Goal: Task Accomplishment & Management: Use online tool/utility

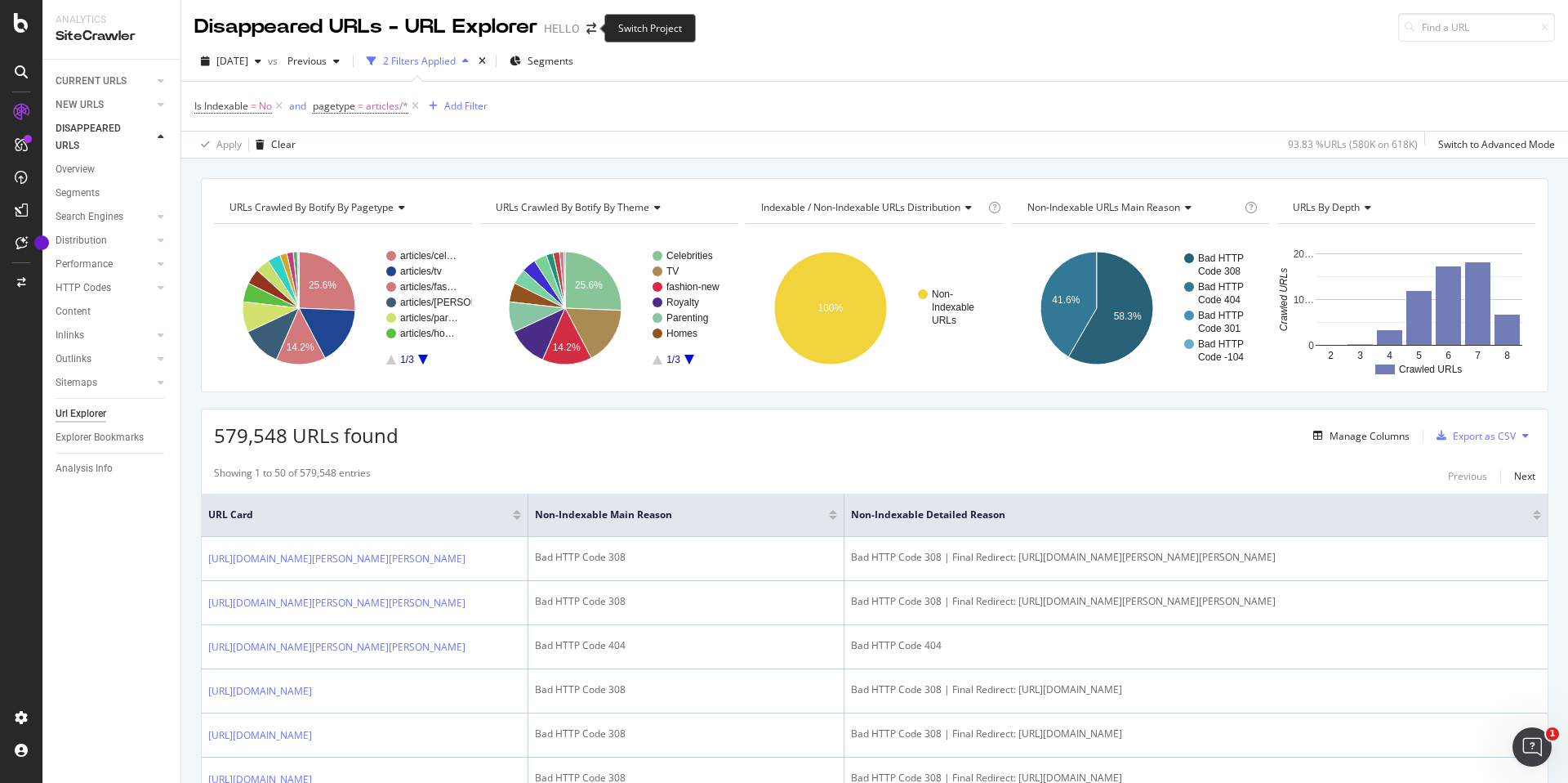
click at [592, 30] on span at bounding box center [592, 29] width 23 height 12
click at [586, 27] on icon "arrow-right-arrow-left" at bounding box center [591, 29] width 10 height 12
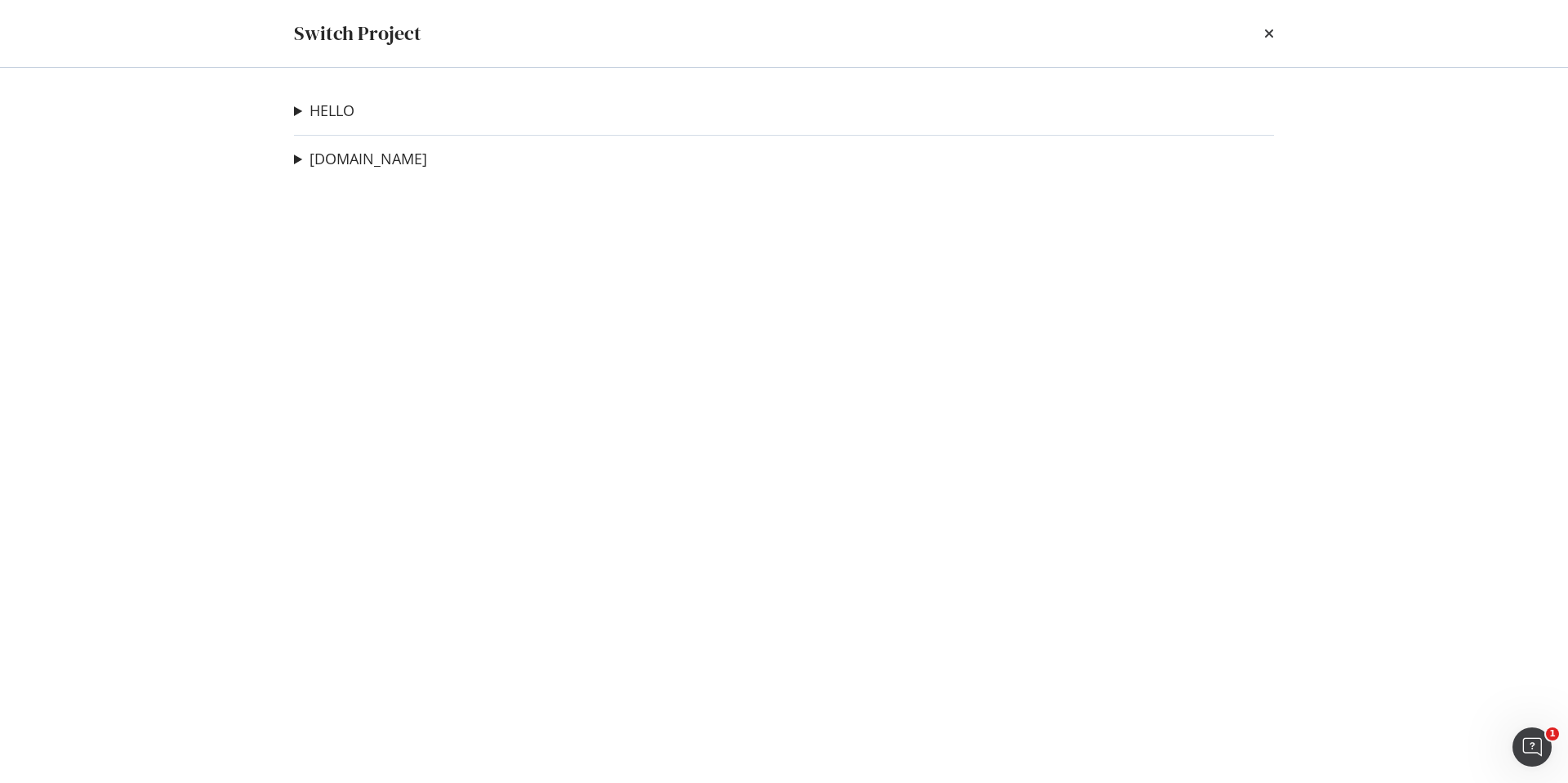
drag, startPoint x: 440, startPoint y: 166, endPoint x: 422, endPoint y: 165, distance: 18.0
click at [425, 165] on div "[DOMAIN_NAME] HELLO - QA Site Ad-Hoc Project" at bounding box center [784, 159] width 980 height 21
click at [390, 162] on link "[DOMAIN_NAME]" at bounding box center [369, 159] width 117 height 17
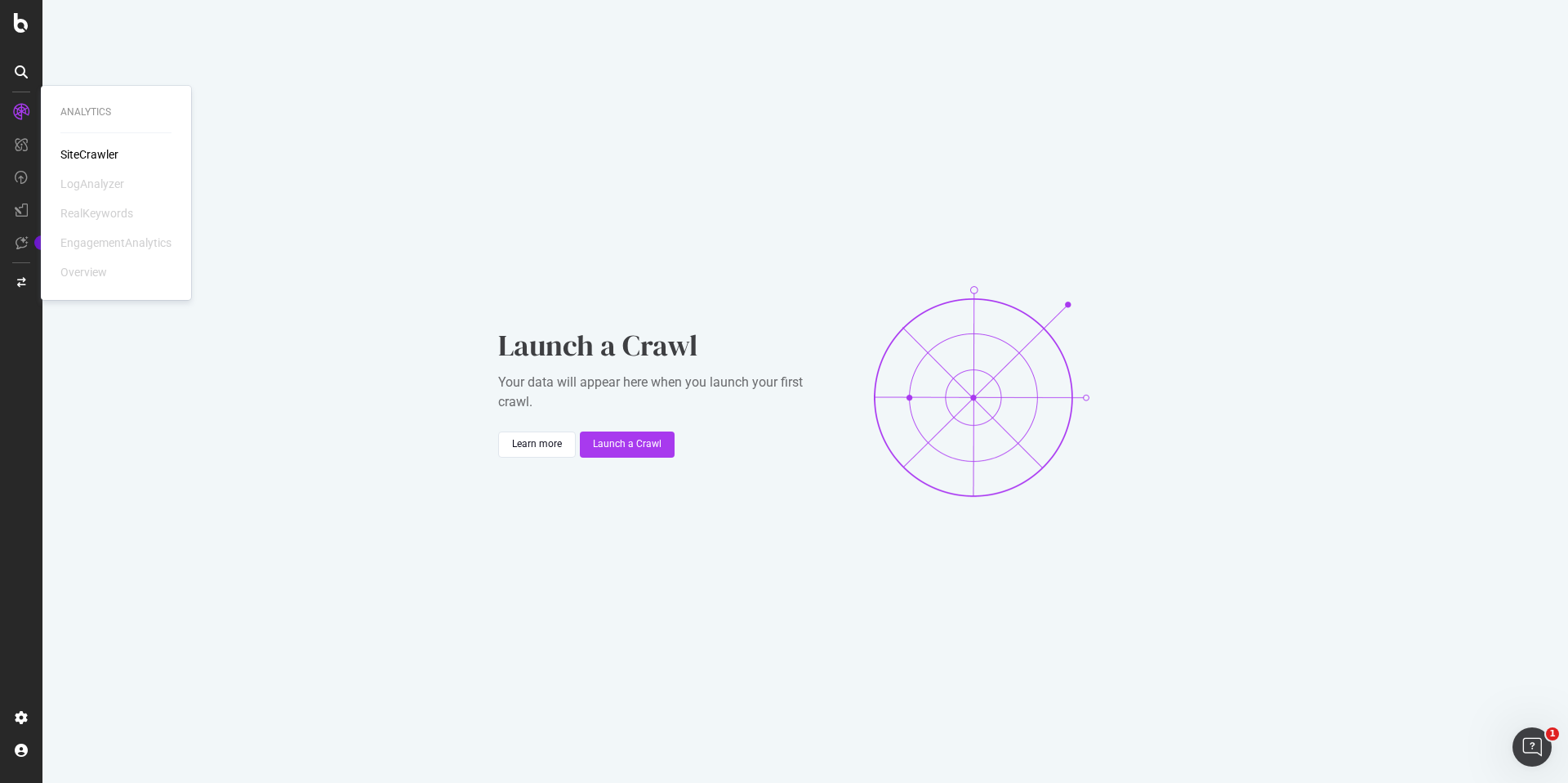
click at [69, 151] on div "SiteCrawler" at bounding box center [90, 154] width 58 height 16
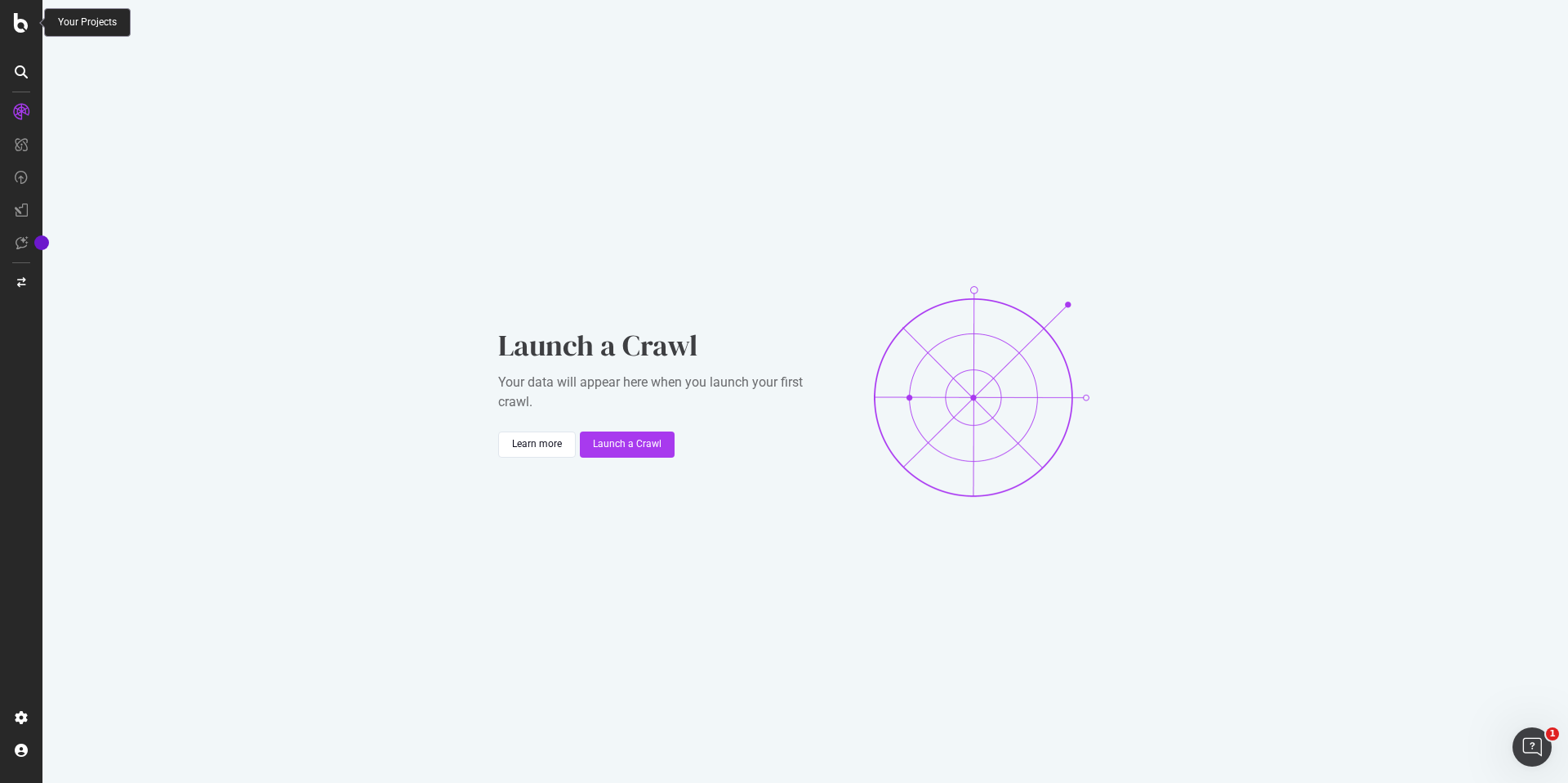
click at [16, 22] on icon at bounding box center [20, 23] width 14 height 19
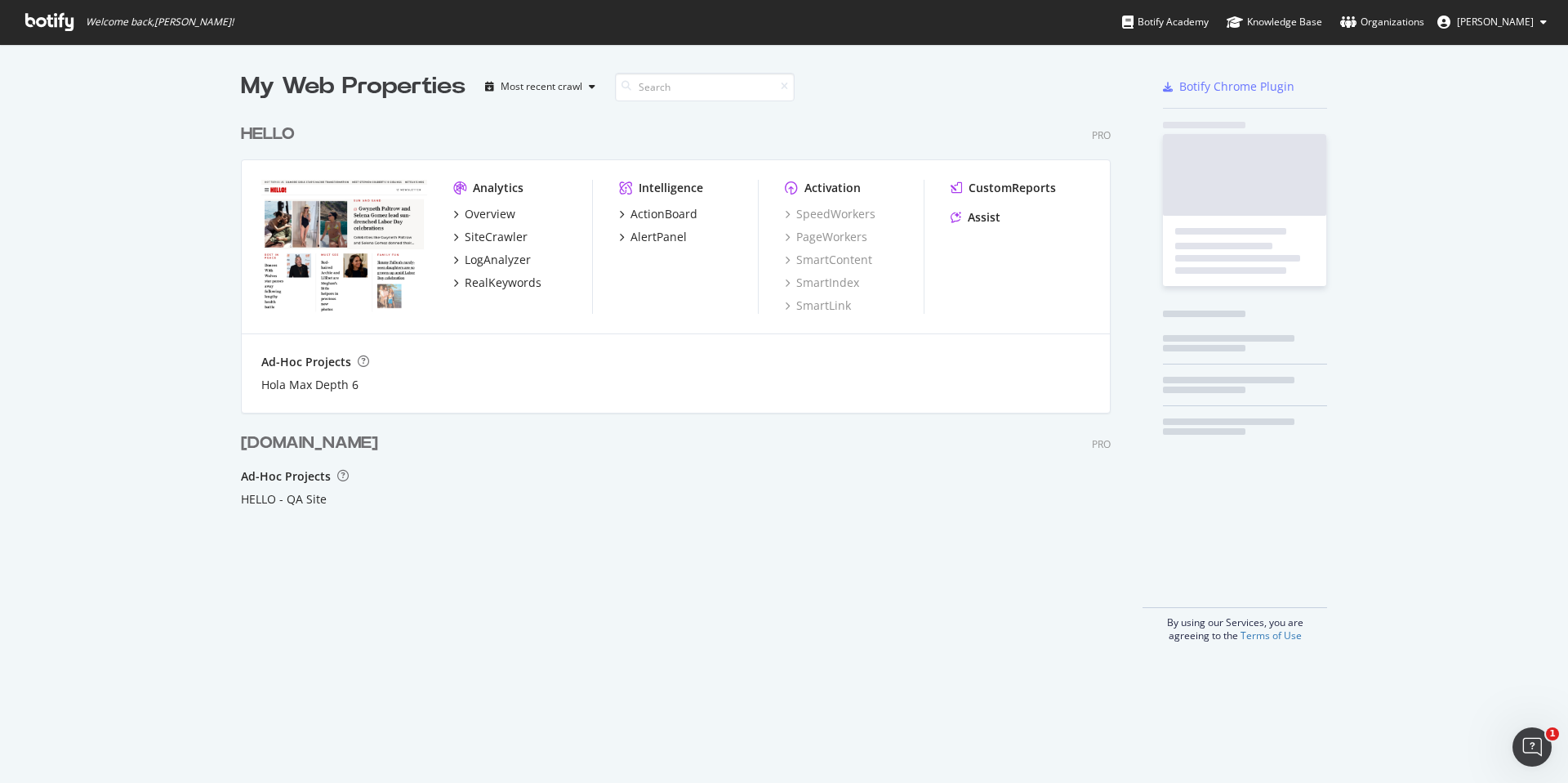
scroll to position [783, 1568]
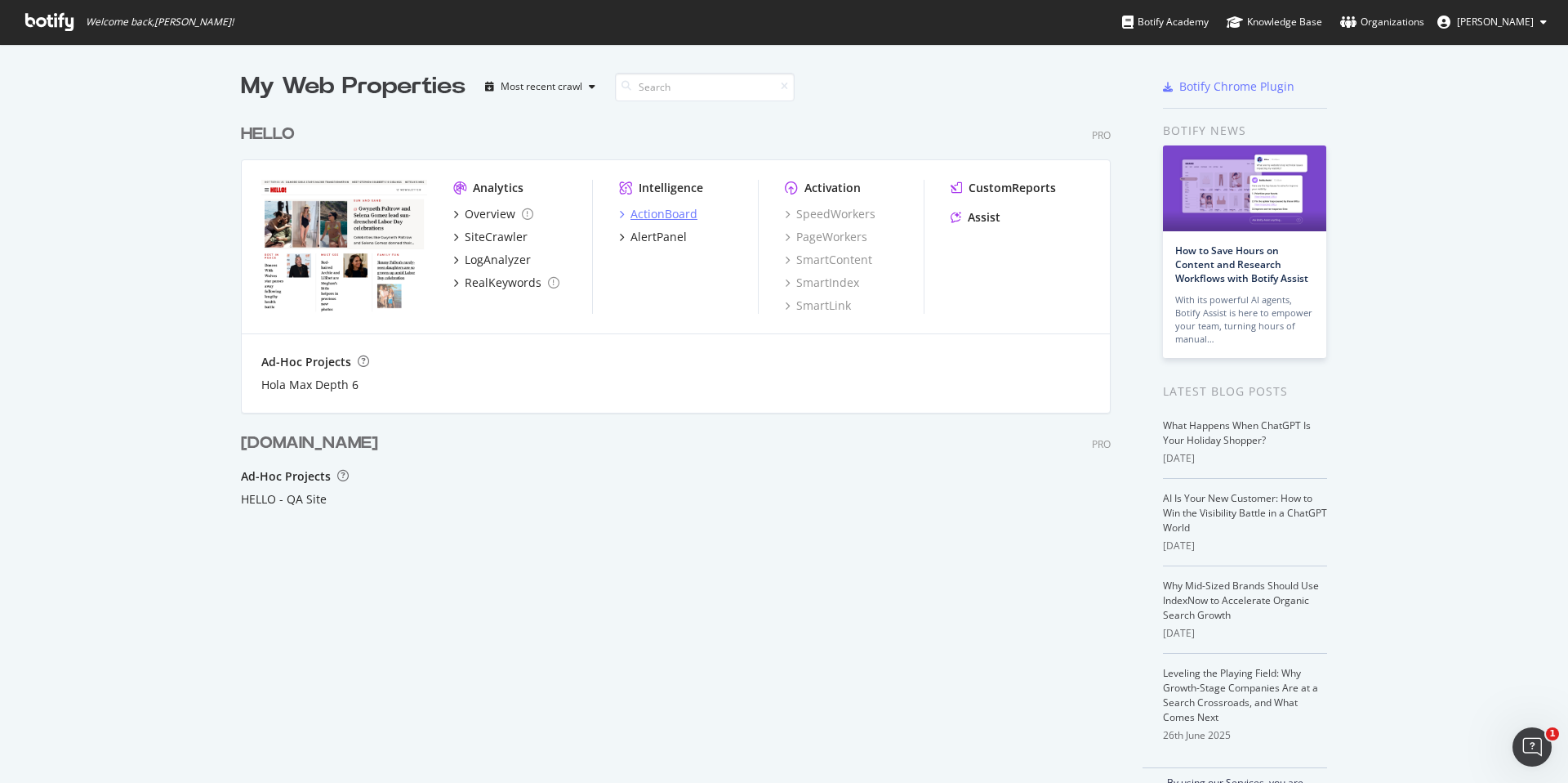
click at [677, 212] on div "ActionBoard" at bounding box center [664, 214] width 67 height 16
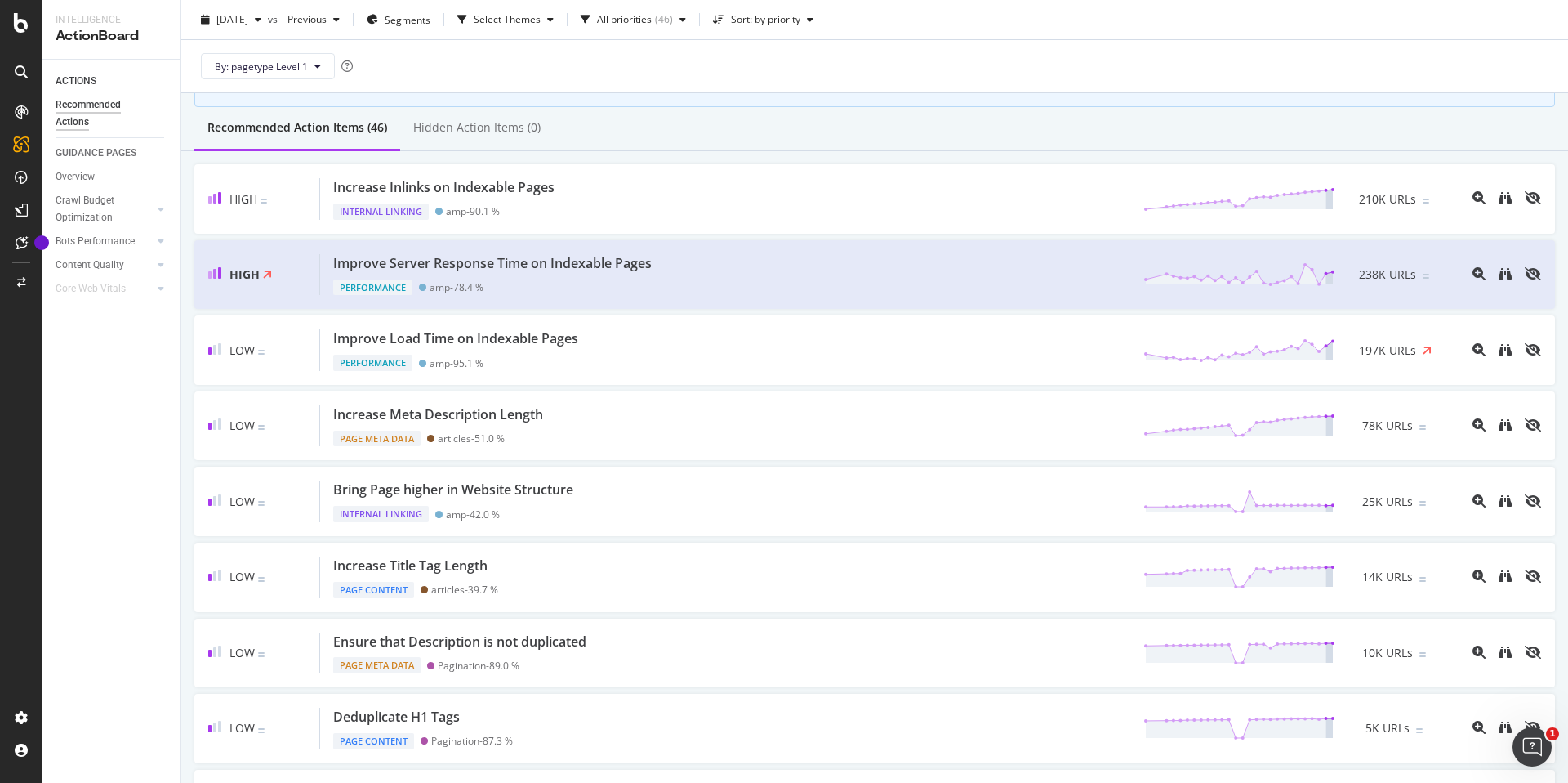
scroll to position [144, 0]
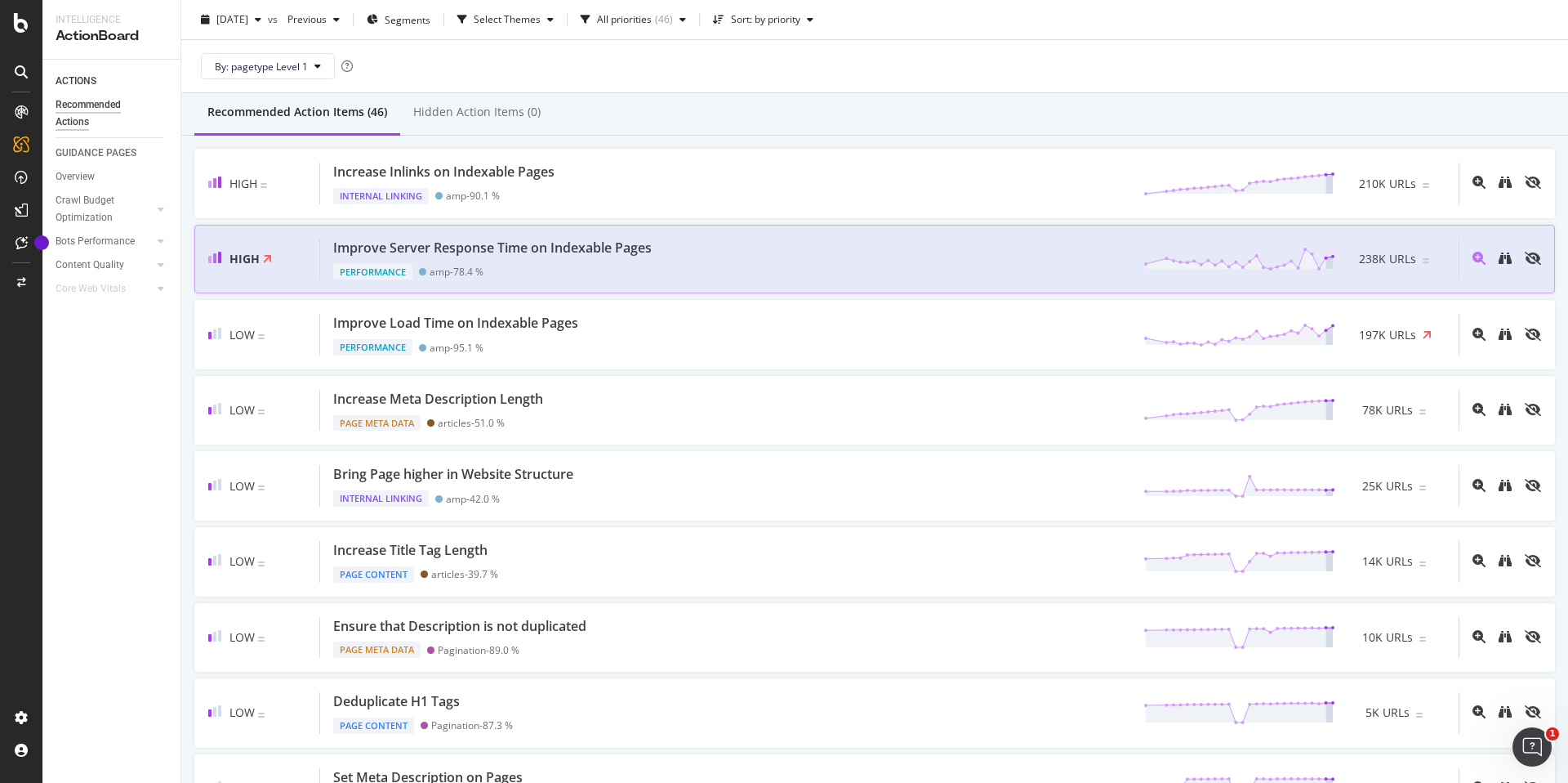
click at [684, 251] on div "Improve Server Response Time on Indexable Pages Performance amp - 78.4 % 238K U…" at bounding box center [889, 259] width 1139 height 41
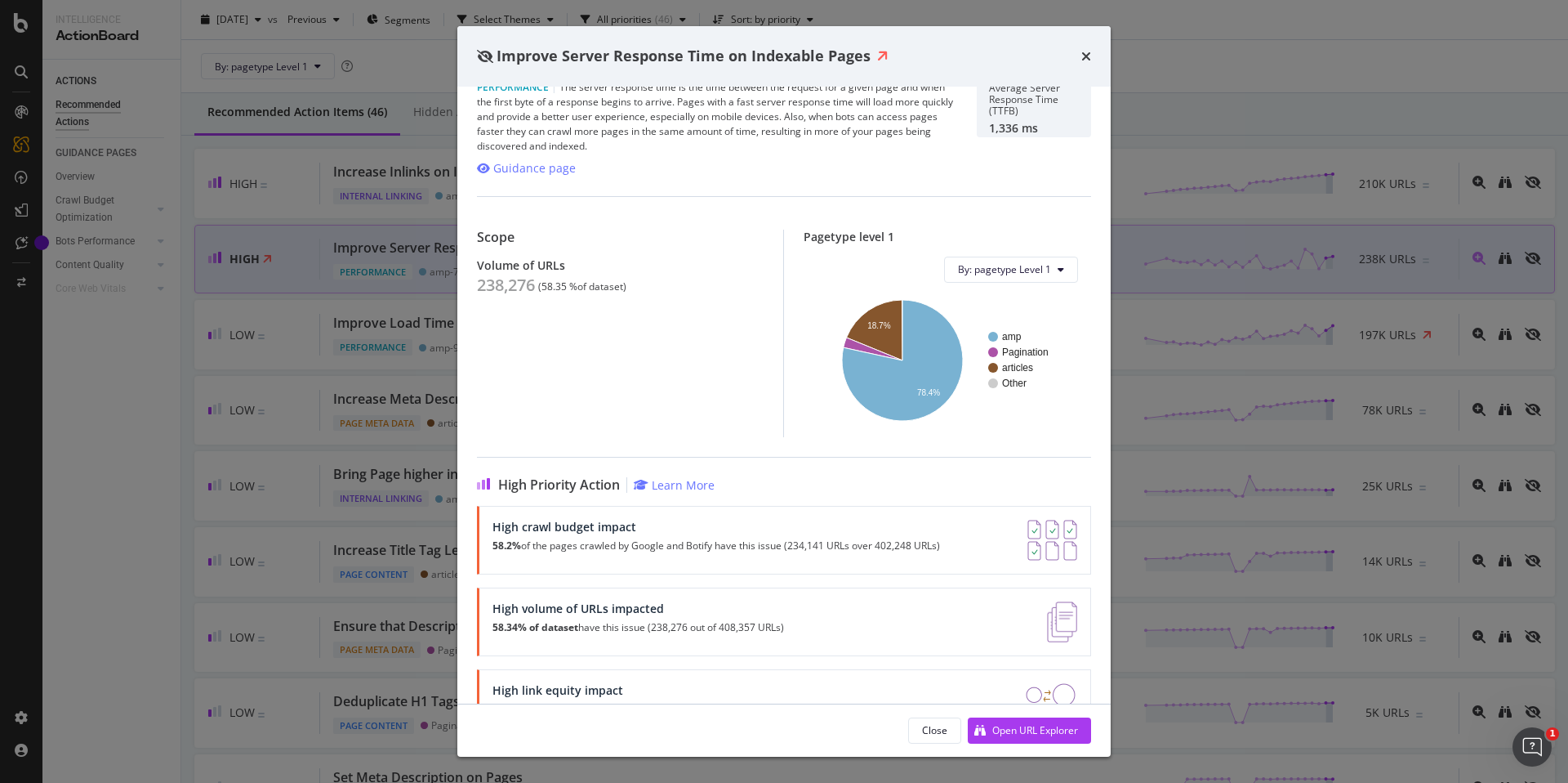
scroll to position [80, 0]
